Goal: Information Seeking & Learning: Understand process/instructions

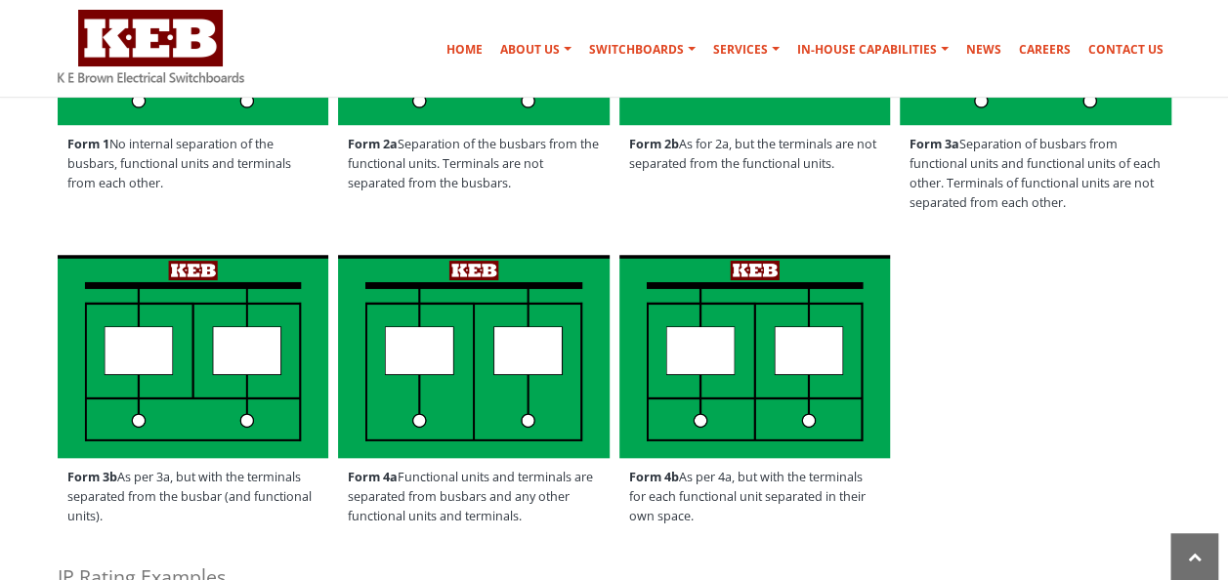
scroll to position [763, 0]
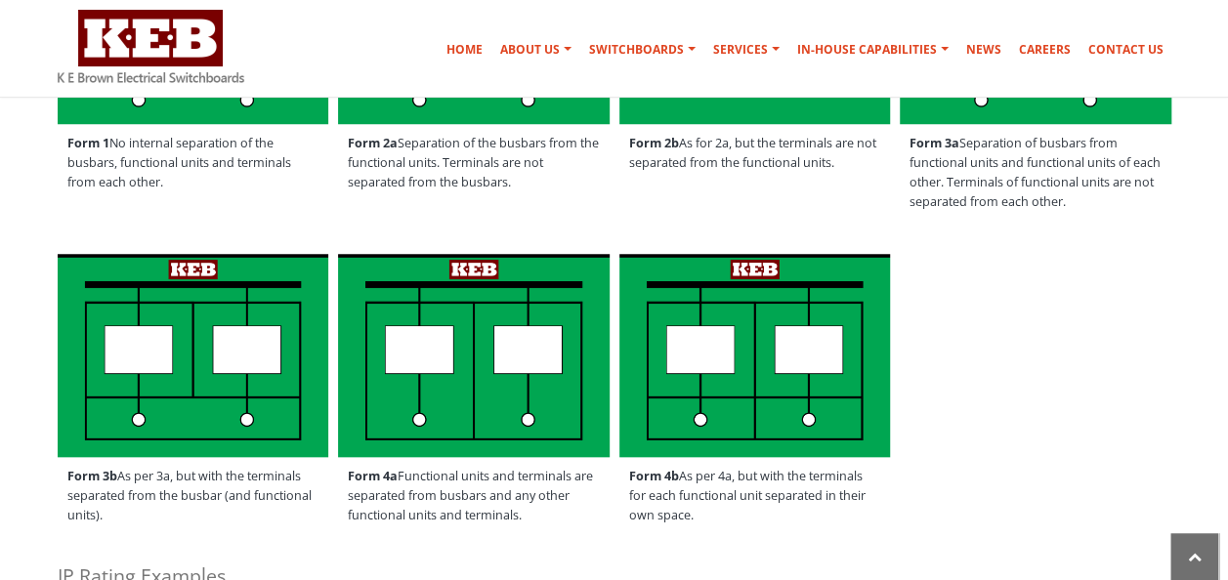
click at [1008, 338] on div "Form 3b As per 3a, but with the terminals separated from the busbar (and functi…" at bounding box center [614, 398] width 1143 height 299
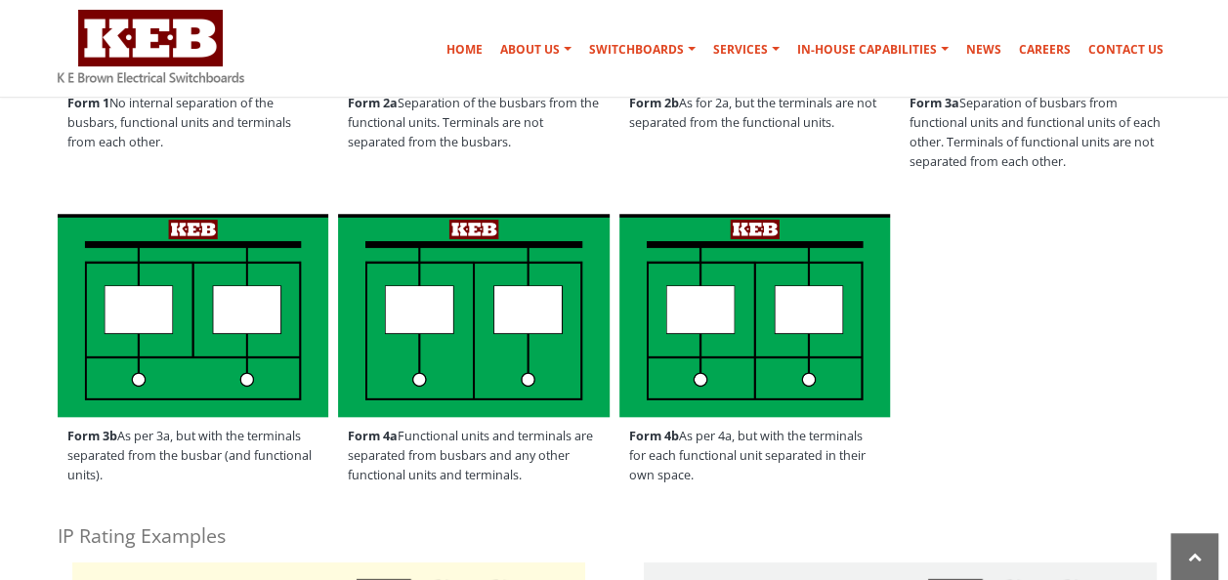
scroll to position [802, 0]
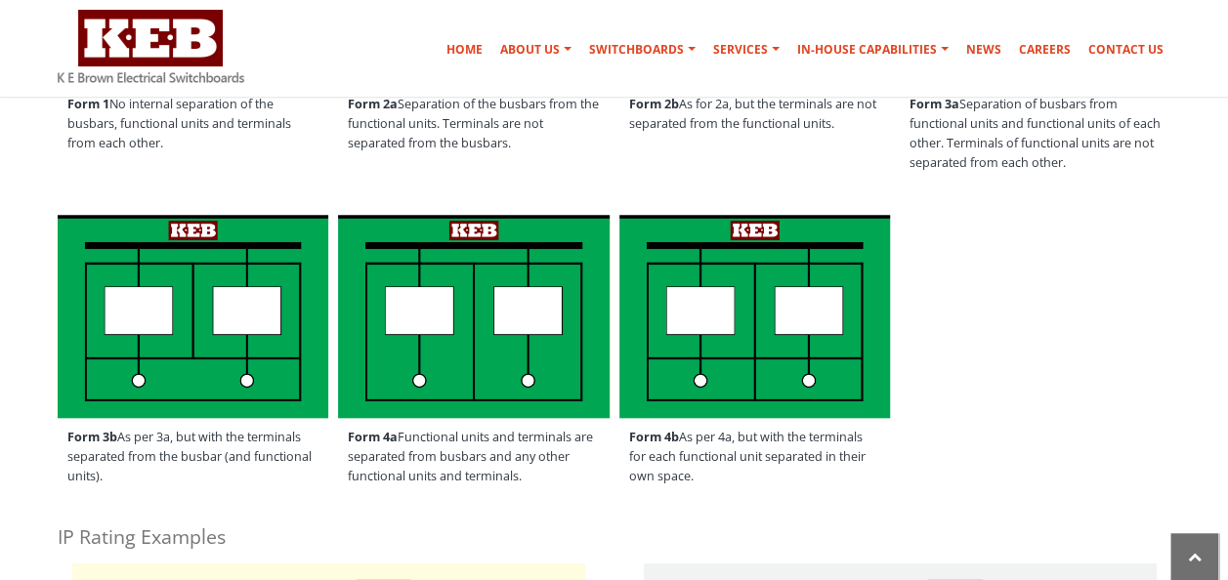
click at [705, 295] on img at bounding box center [755, 316] width 272 height 203
